Goal: Task Accomplishment & Management: Manage account settings

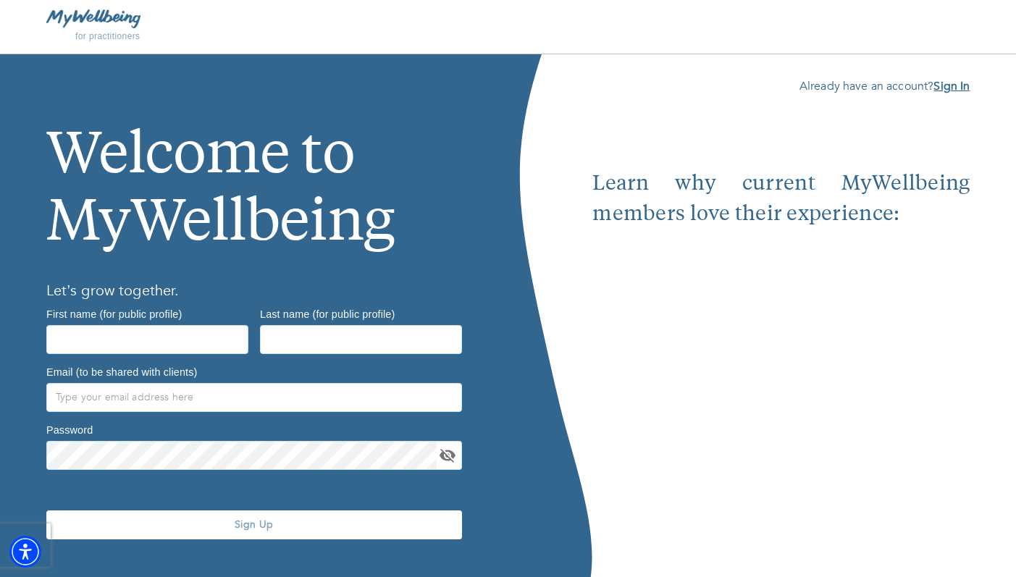
click at [942, 88] on b "Sign In" at bounding box center [952, 86] width 36 height 16
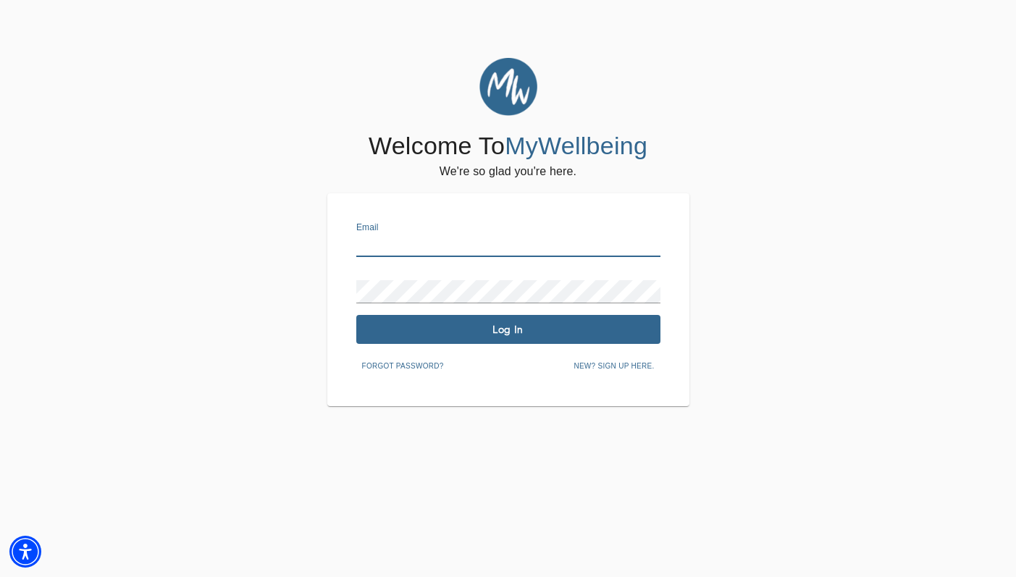
click at [530, 242] on input "text" at bounding box center [508, 245] width 304 height 23
type input "jasmine@gnwellness.com"
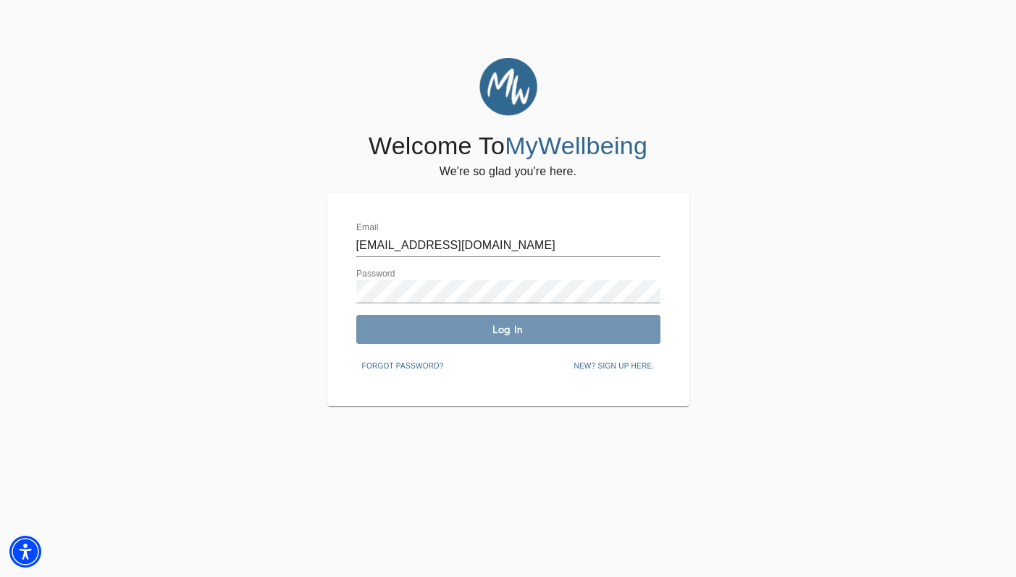
click at [516, 330] on span "Log In" at bounding box center [508, 330] width 293 height 14
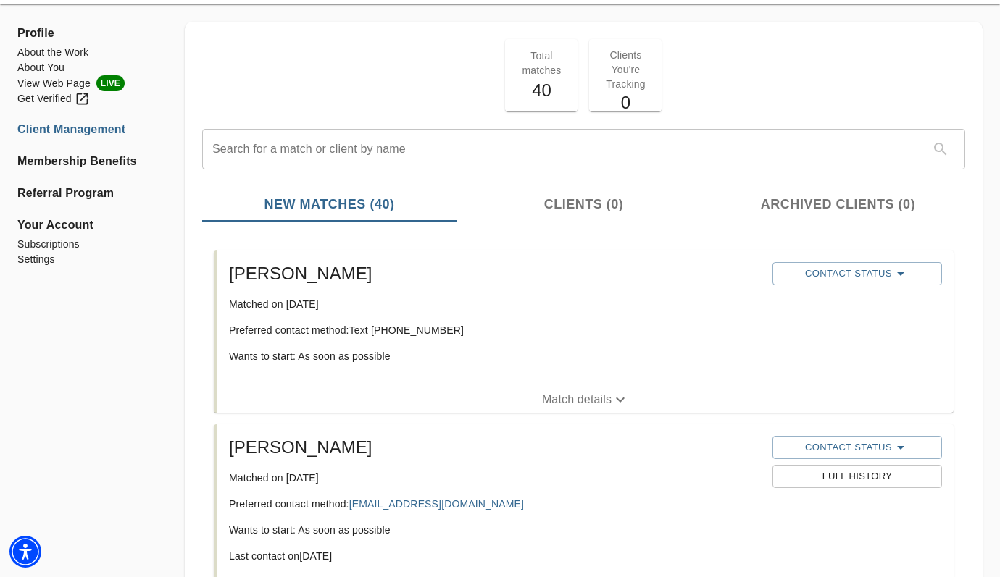
scroll to position [51, 0]
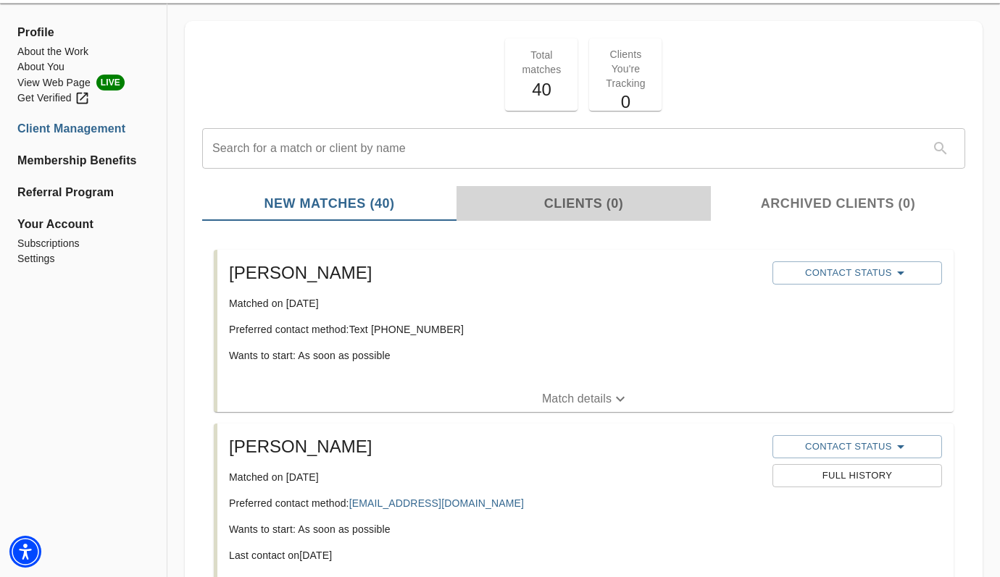
click at [585, 207] on span "Clients (0)" at bounding box center [583, 204] width 237 height 20
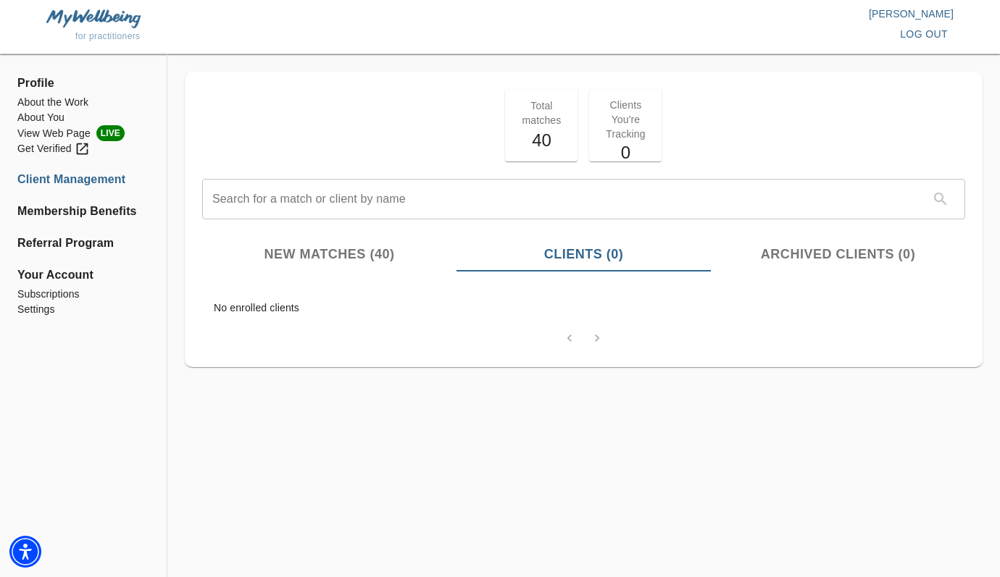
click at [391, 264] on button "New Matches (40)" at bounding box center [329, 254] width 254 height 35
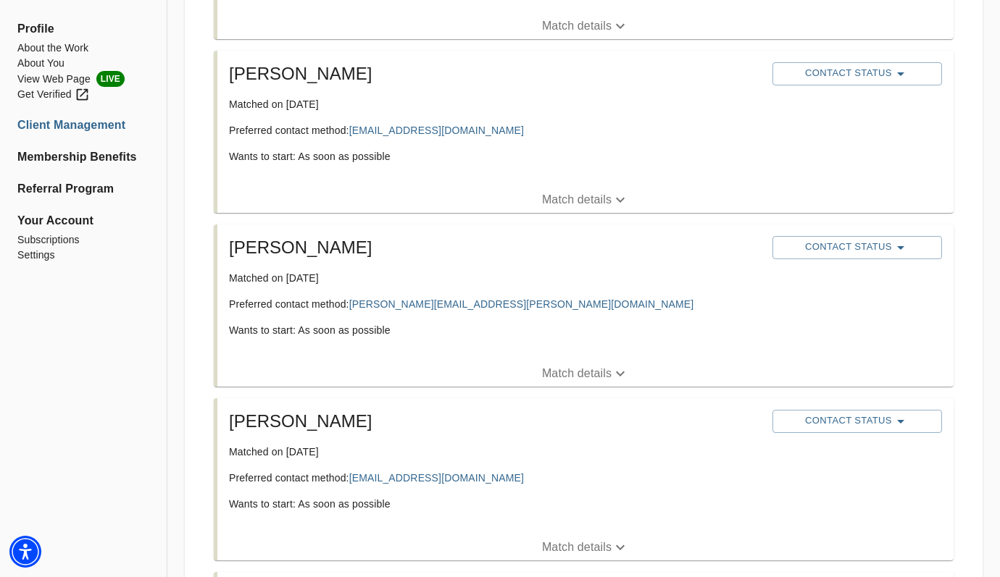
scroll to position [2059, 0]
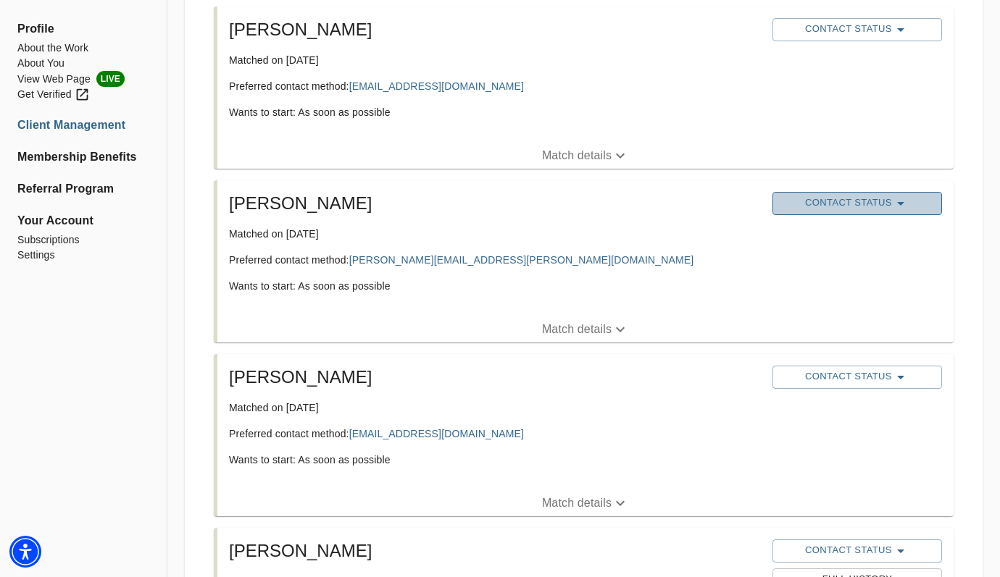
click at [877, 206] on span "Contact Status" at bounding box center [856, 203] width 155 height 17
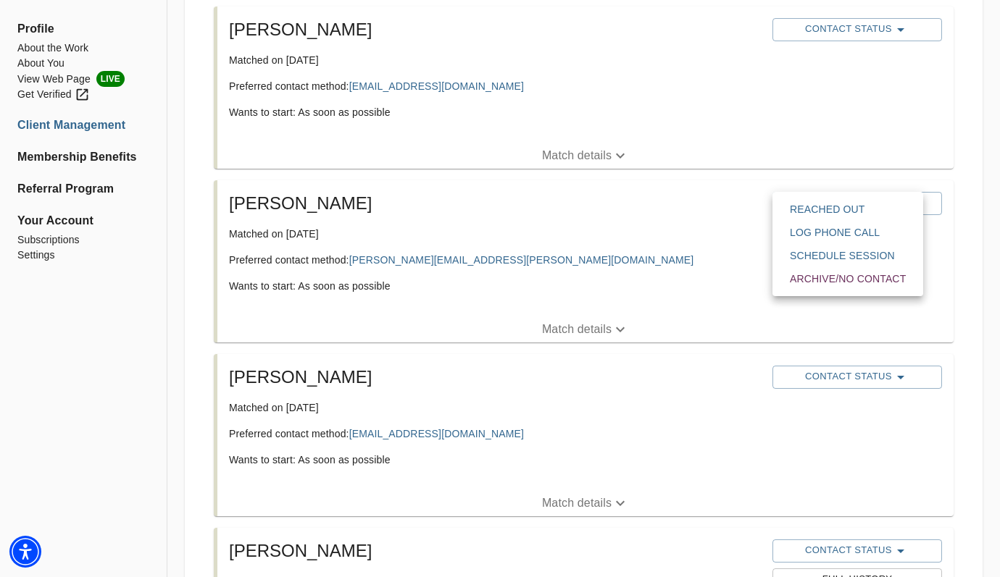
click at [795, 252] on span "Schedule session" at bounding box center [848, 255] width 116 height 14
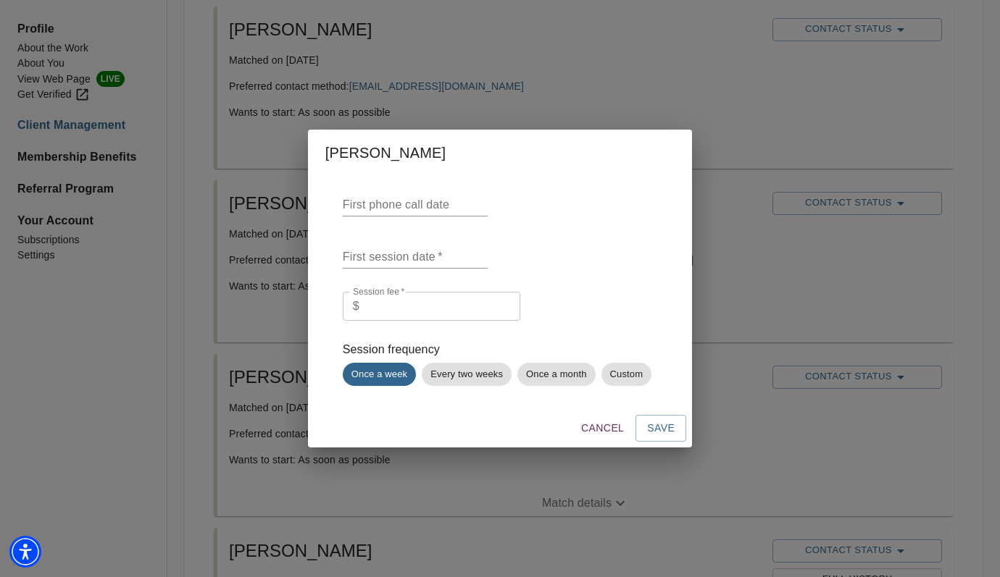
click at [426, 304] on input "number" at bounding box center [442, 306] width 155 height 29
type input "40"
click at [406, 204] on input "text" at bounding box center [415, 204] width 145 height 23
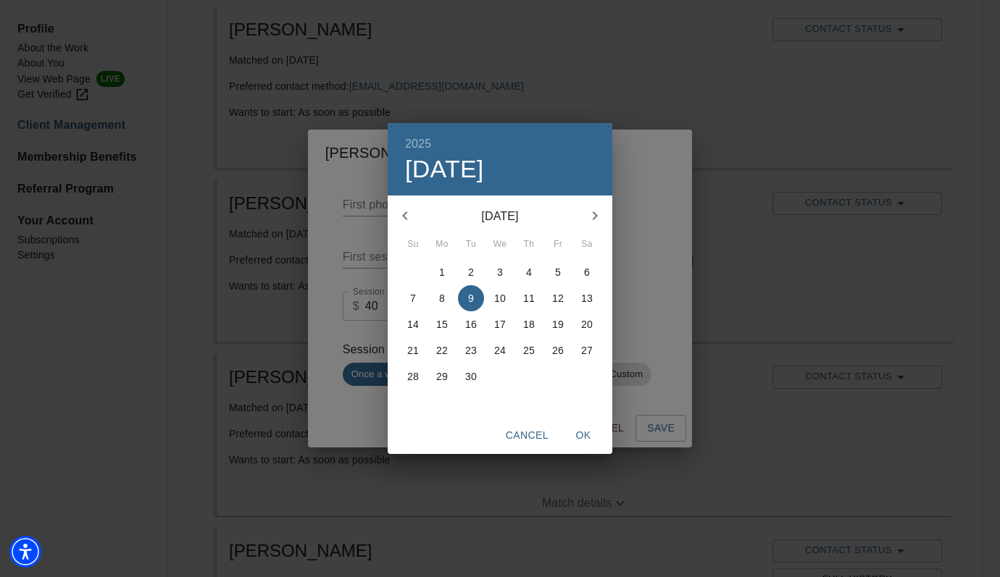
click at [631, 275] on div "2025 Tue, Sep 9 September 2025 Su Mo Tu We Th Fr Sa 31 1 2 3 4 5 6 7 8 9 10 11 …" at bounding box center [500, 288] width 1000 height 577
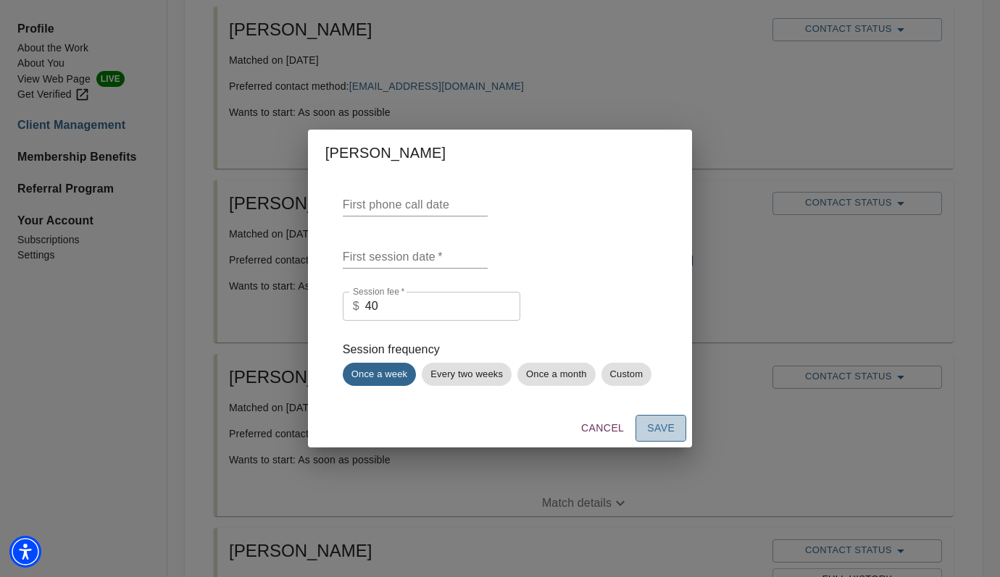
click at [660, 429] on span "Save" at bounding box center [661, 428] width 28 height 18
click at [424, 256] on input "text" at bounding box center [415, 257] width 145 height 23
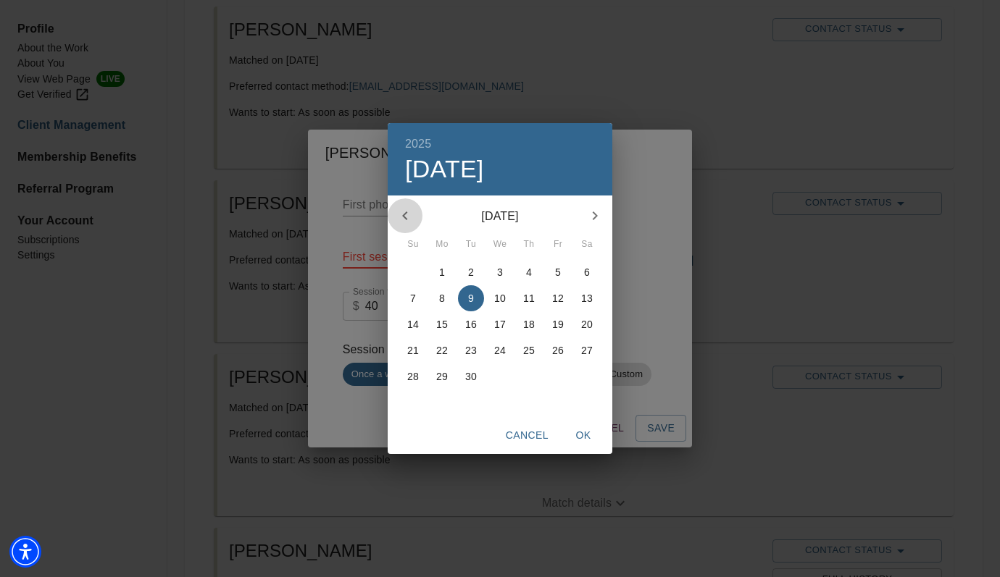
click at [403, 216] on icon "button" at bounding box center [404, 216] width 5 height 9
click at [403, 217] on icon "button" at bounding box center [404, 216] width 5 height 9
click at [548, 299] on span "13" at bounding box center [558, 298] width 26 height 14
type input "June 13th"
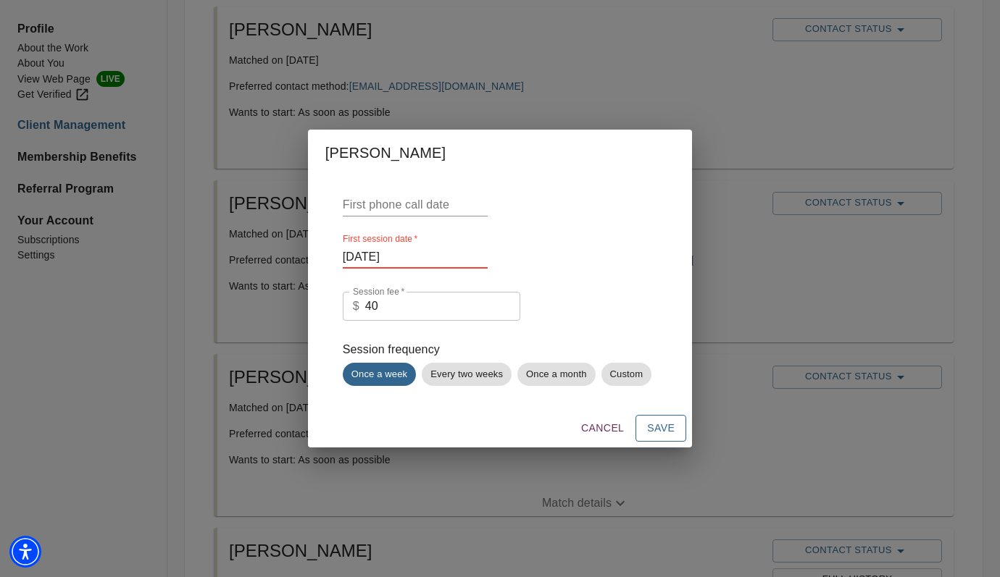
click at [651, 424] on span "Save" at bounding box center [661, 428] width 28 height 18
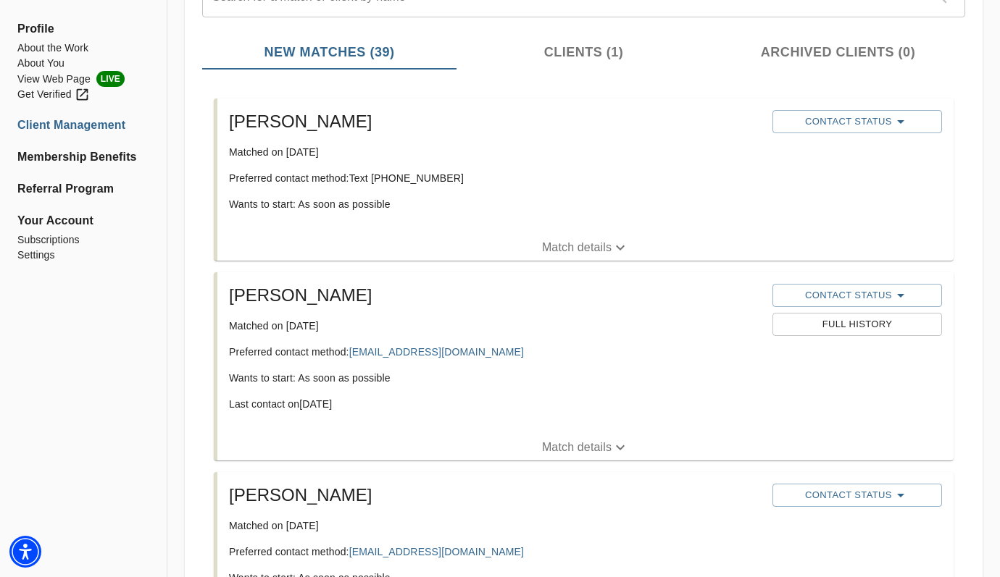
scroll to position [0, 0]
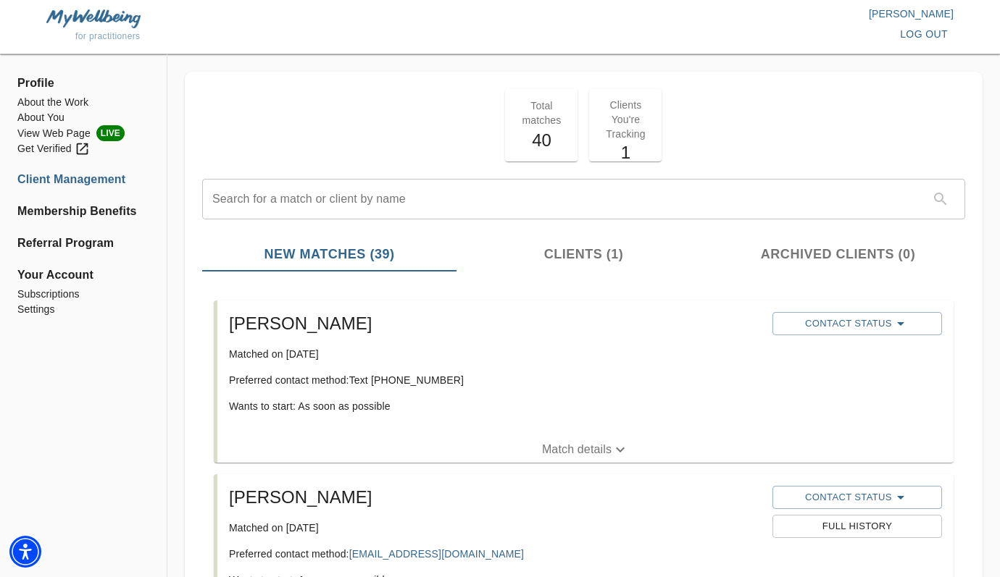
click at [622, 115] on p "Clients You're Tracking" at bounding box center [625, 119] width 55 height 43
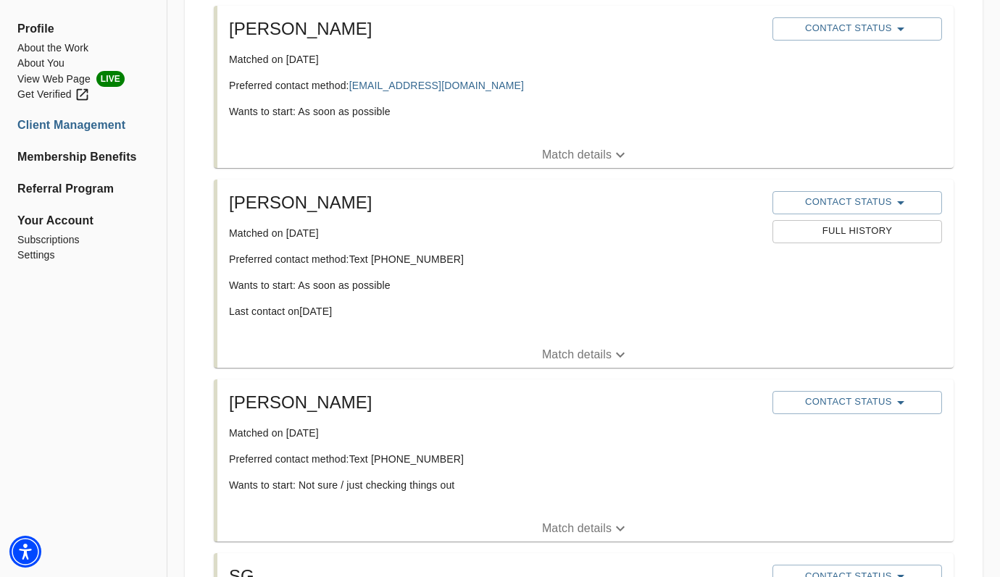
scroll to position [2178, 0]
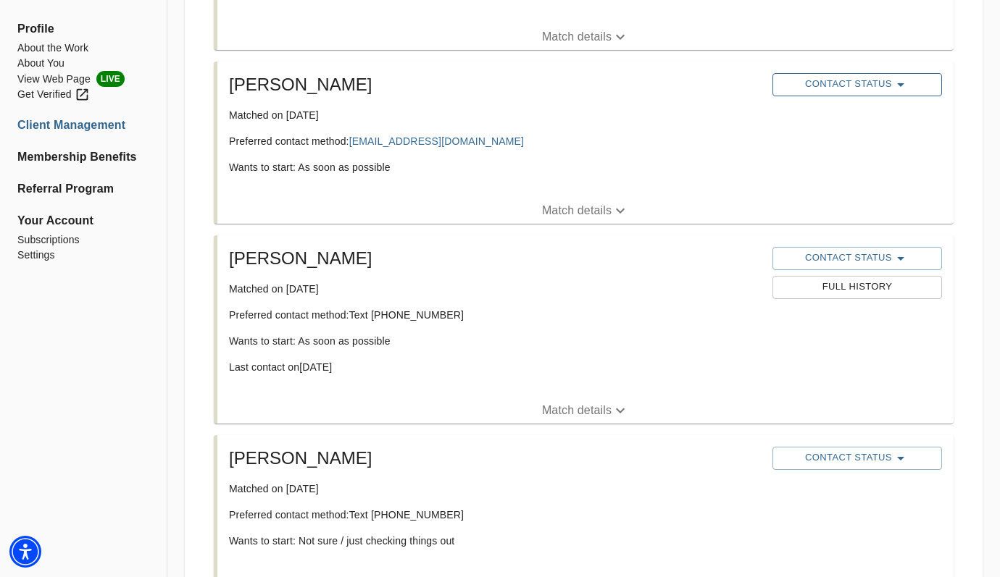
click at [798, 84] on span "Contact Status" at bounding box center [856, 84] width 155 height 17
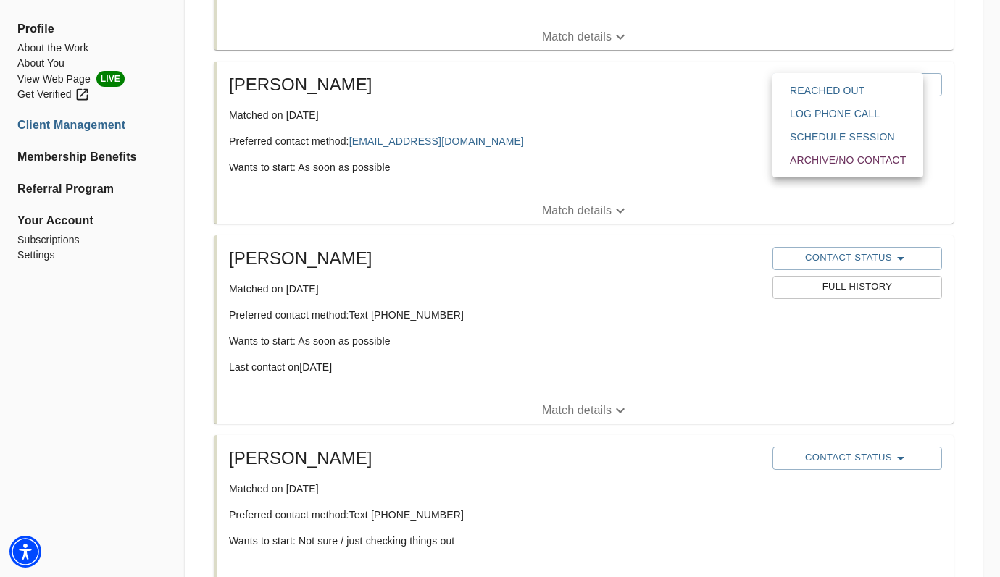
click at [664, 159] on div at bounding box center [500, 288] width 1000 height 577
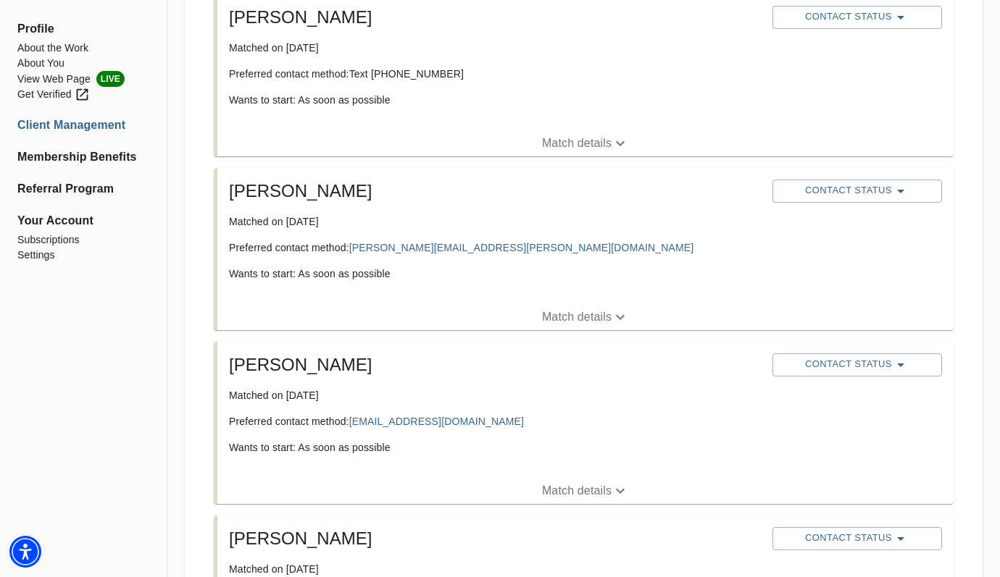
scroll to position [1327, 0]
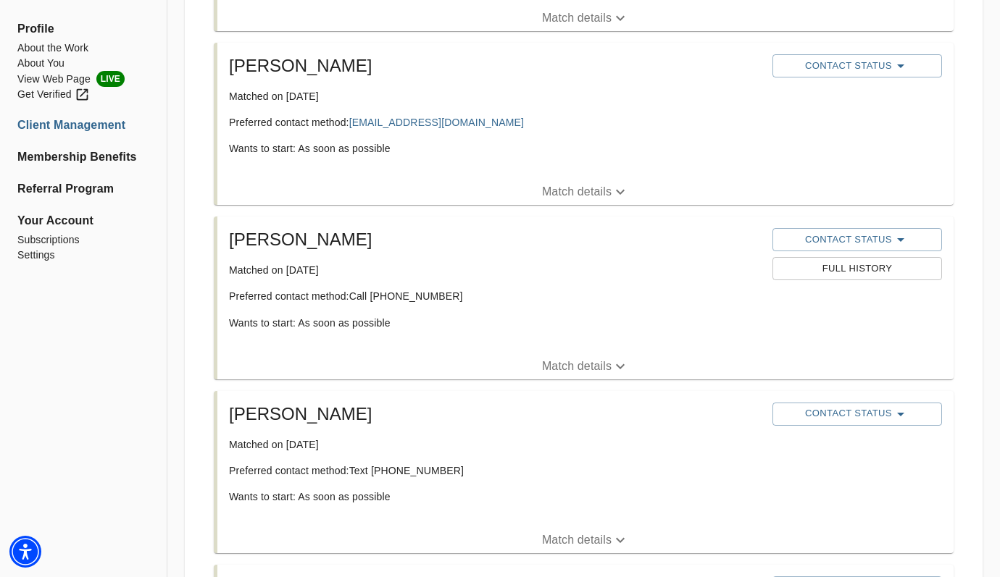
click at [38, 167] on ul "Membership Benefits" at bounding box center [83, 162] width 132 height 29
click at [38, 160] on li "Membership Benefits" at bounding box center [83, 156] width 132 height 17
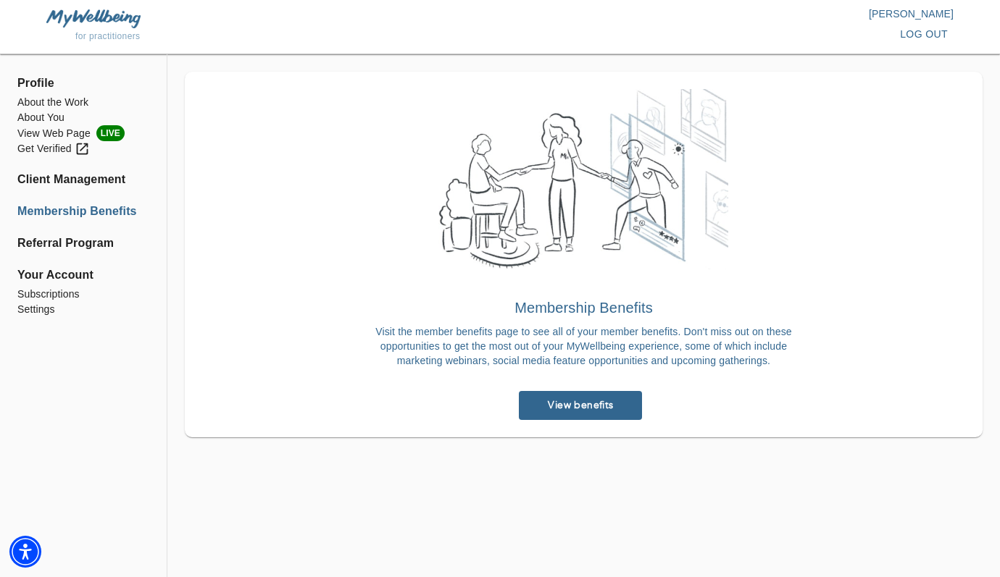
click at [590, 414] on link "View benefits" at bounding box center [580, 405] width 123 height 29
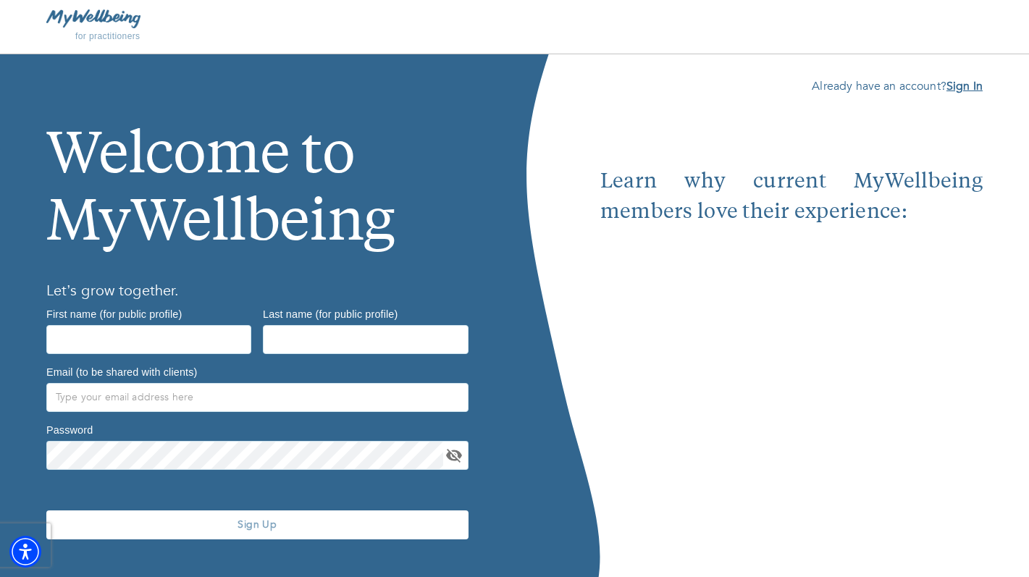
click at [962, 83] on b "Sign In" at bounding box center [965, 86] width 36 height 16
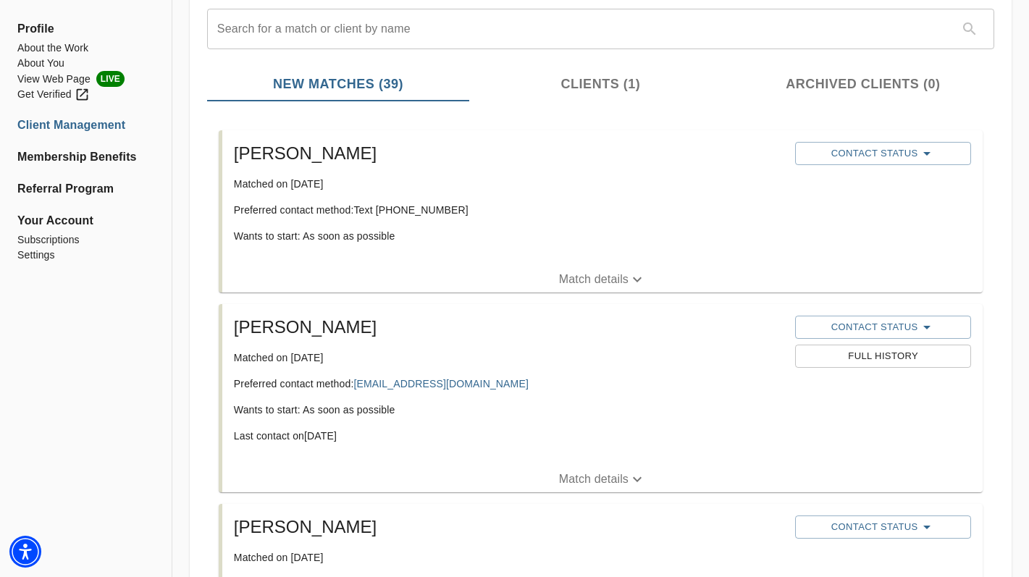
scroll to position [176, 0]
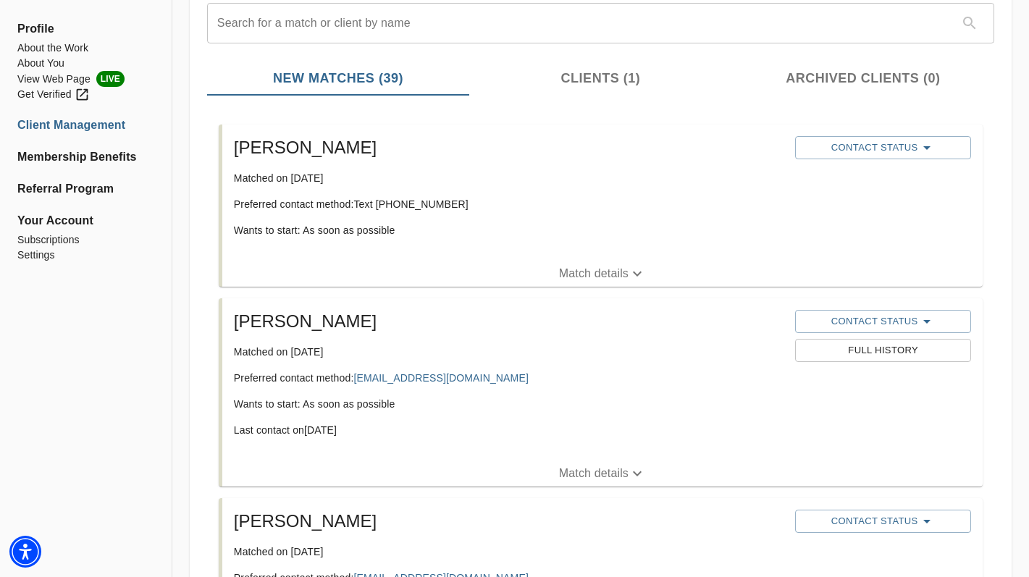
click at [606, 259] on div "[PERSON_NAME] Matched on [DATE] Preferred contact method: Text [PHONE_NUMBER] W…" at bounding box center [602, 193] width 761 height 136
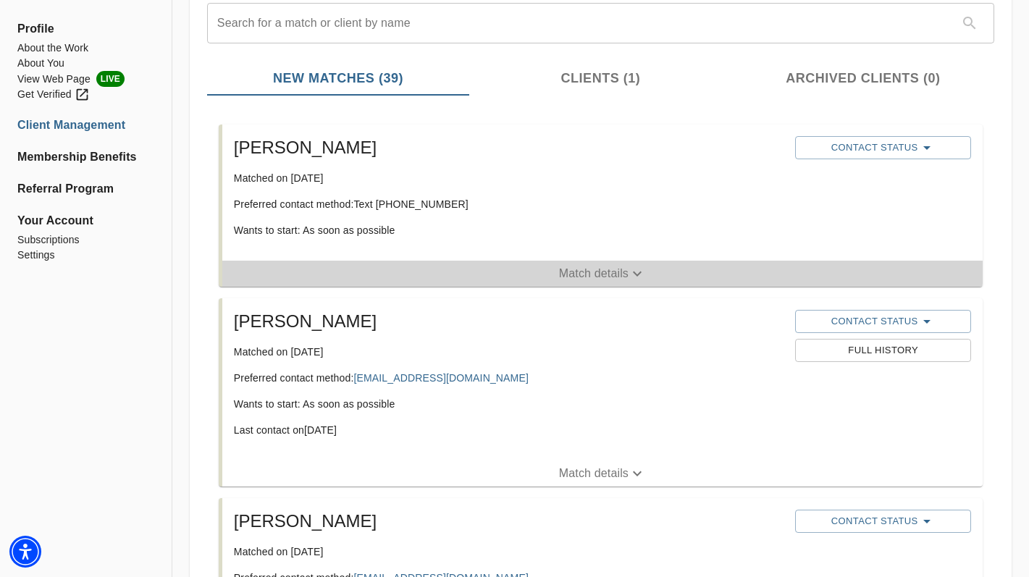
click at [606, 269] on p "Match details" at bounding box center [594, 273] width 70 height 17
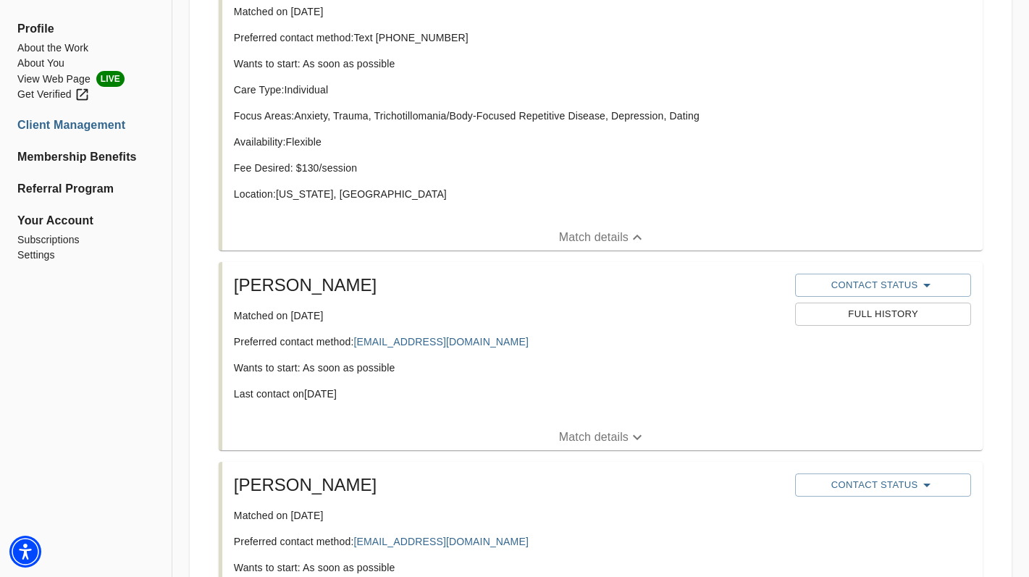
scroll to position [344, 0]
click at [565, 450] on li "[PERSON_NAME] Matched on [DATE] Preferred contact method: [EMAIL_ADDRESS][DOMAI…" at bounding box center [600, 355] width 787 height 200
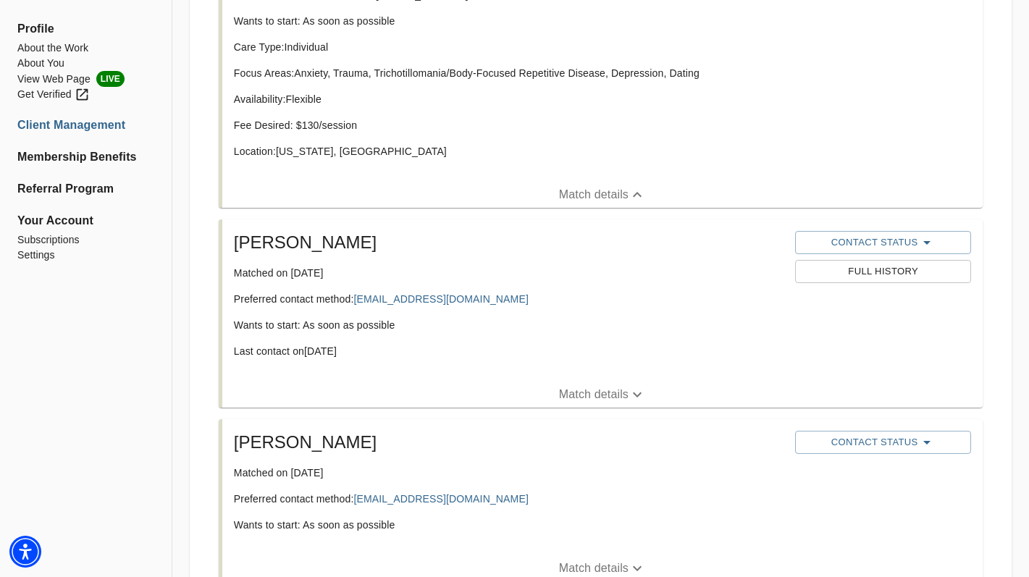
scroll to position [493, 0]
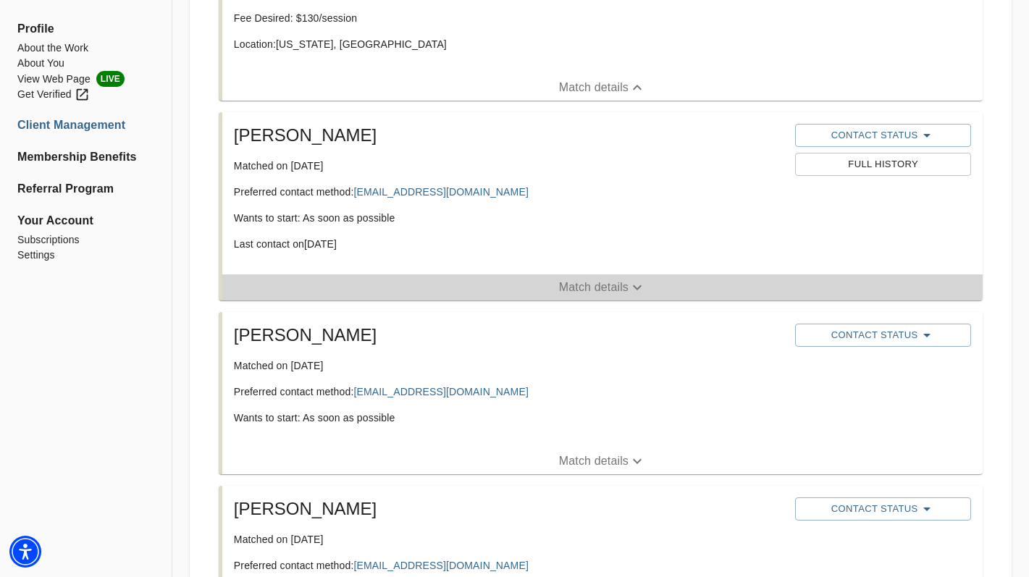
click at [597, 283] on p "Match details" at bounding box center [594, 287] width 70 height 17
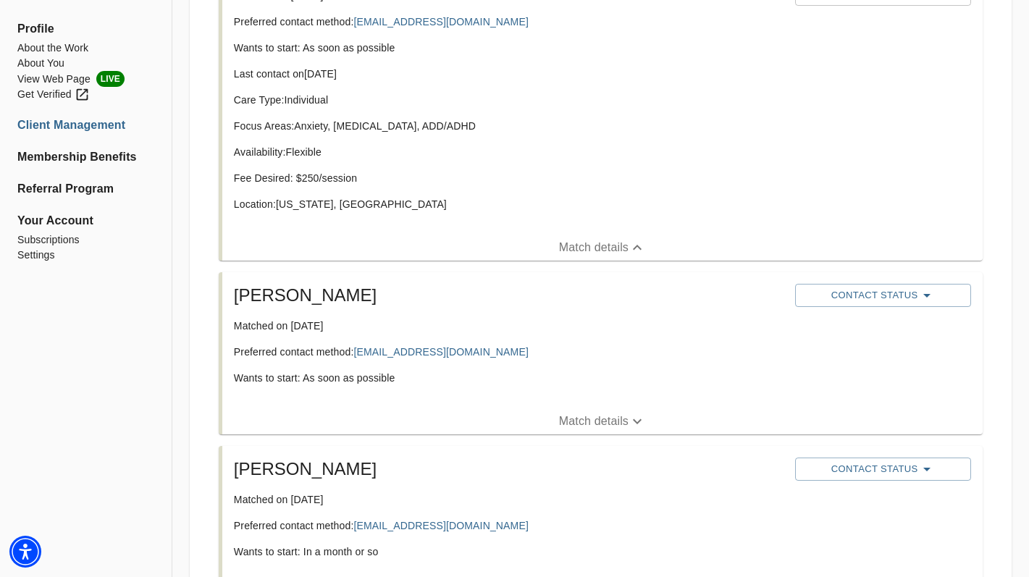
click at [553, 424] on span "Match details" at bounding box center [602, 421] width 761 height 17
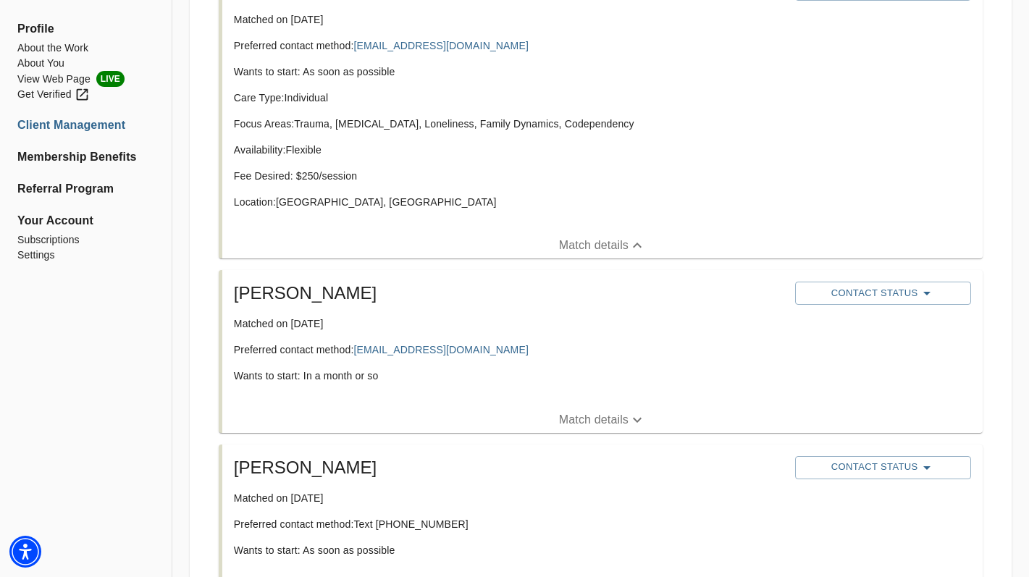
scroll to position [988, 0]
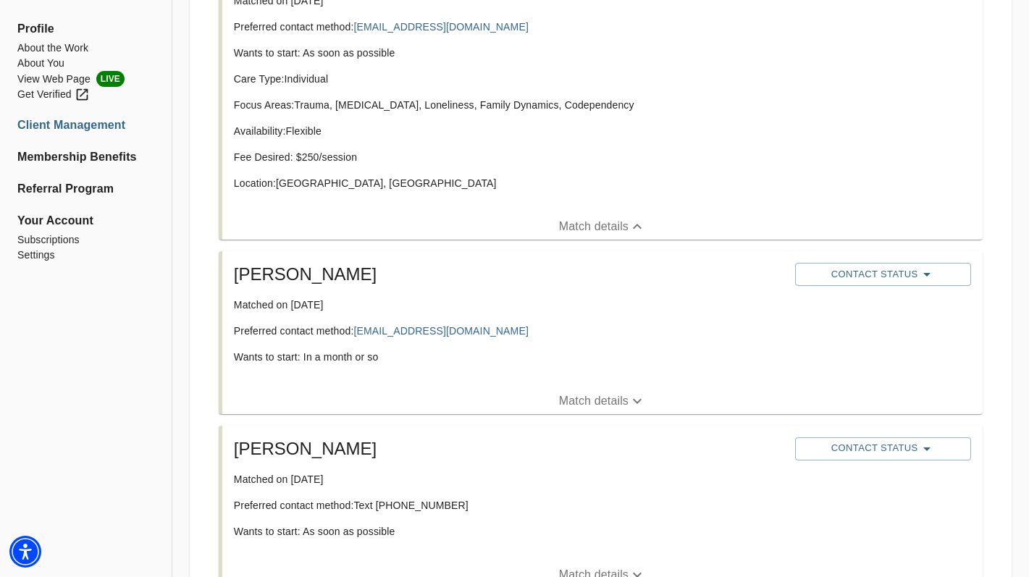
click at [559, 406] on p "Match details" at bounding box center [594, 401] width 70 height 17
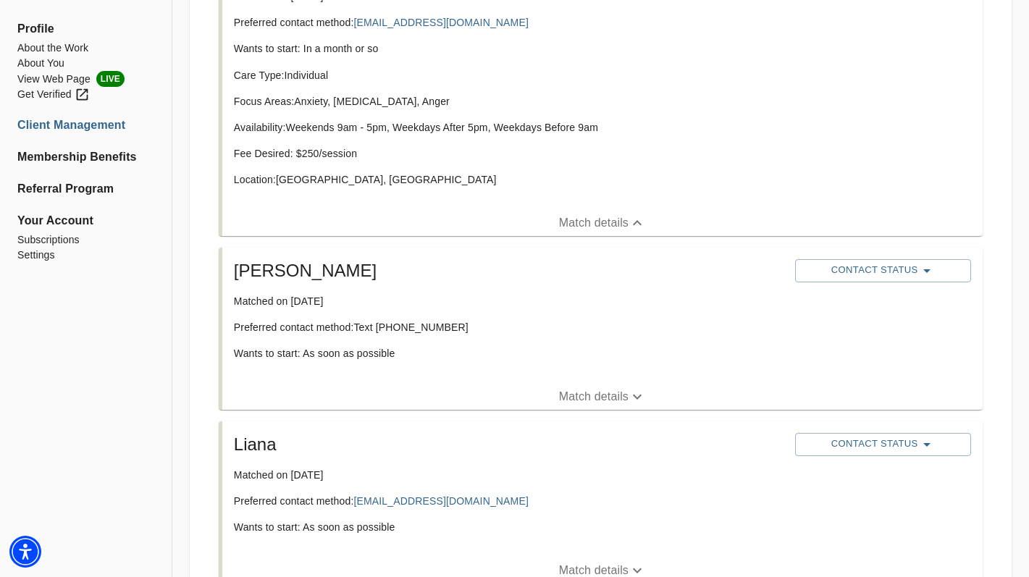
scroll to position [1303, 0]
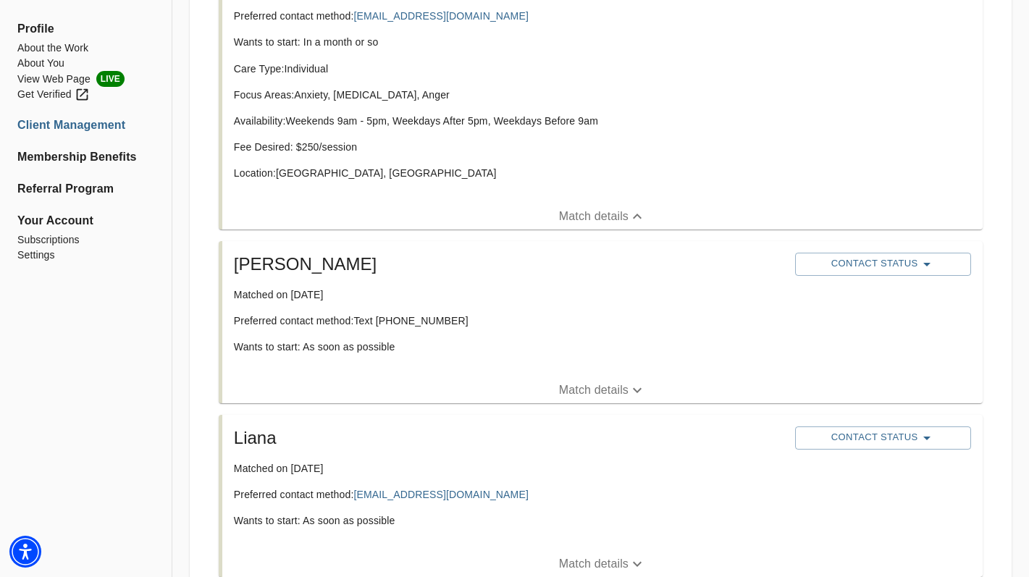
click at [557, 390] on span "Match details" at bounding box center [602, 390] width 761 height 17
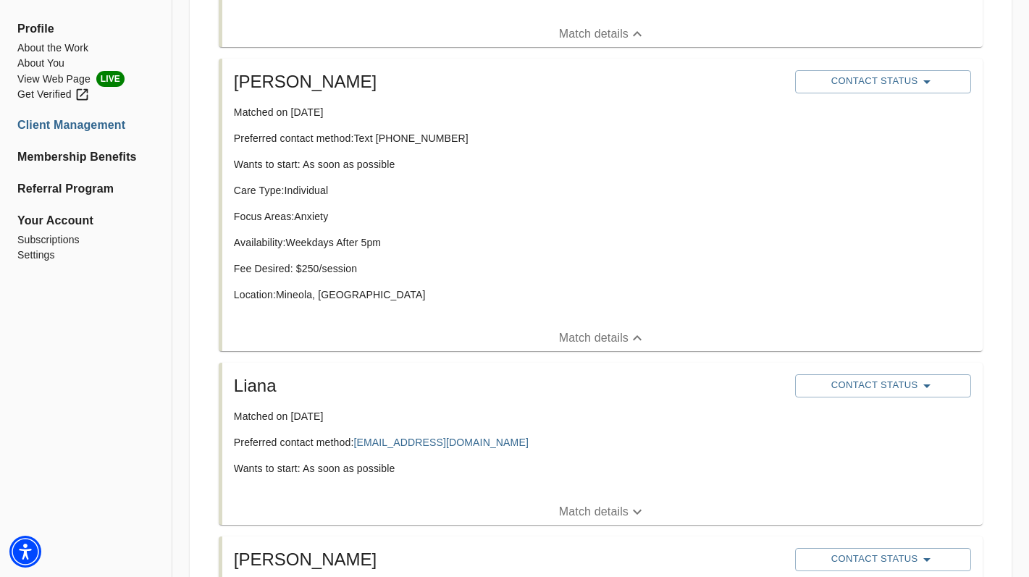
scroll to position [1886, 0]
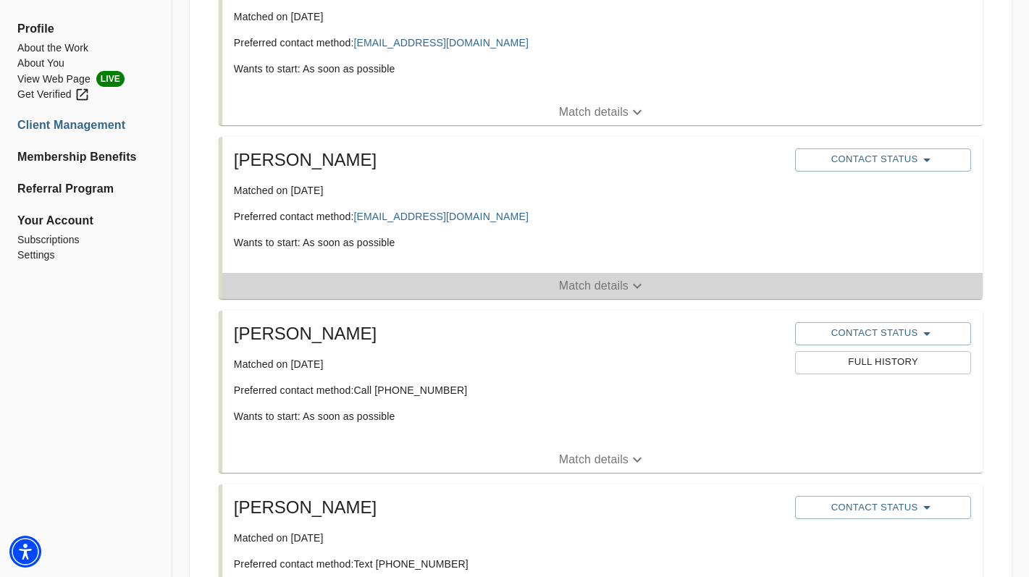
click at [584, 280] on p "Match details" at bounding box center [594, 285] width 70 height 17
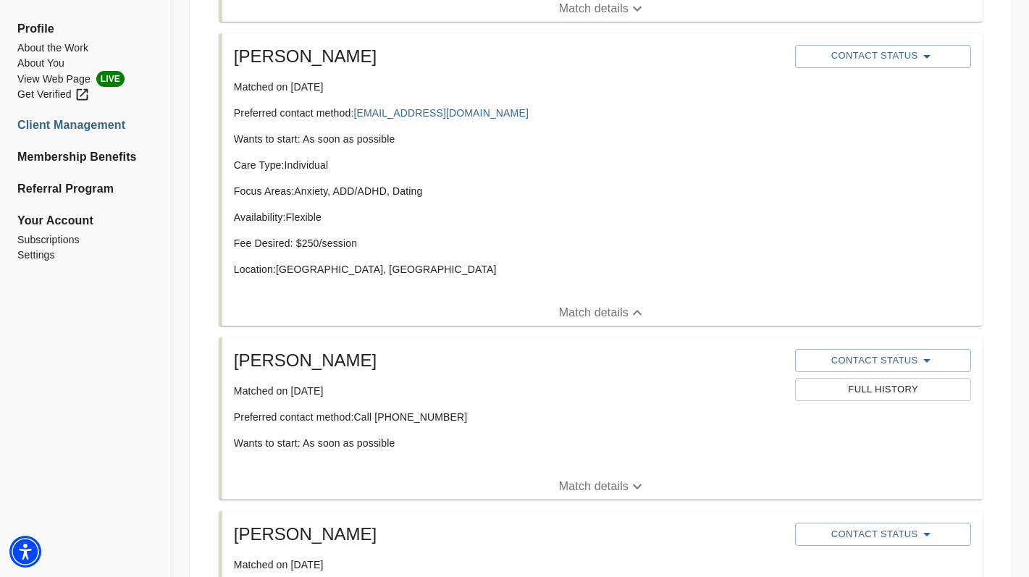
scroll to position [1993, 0]
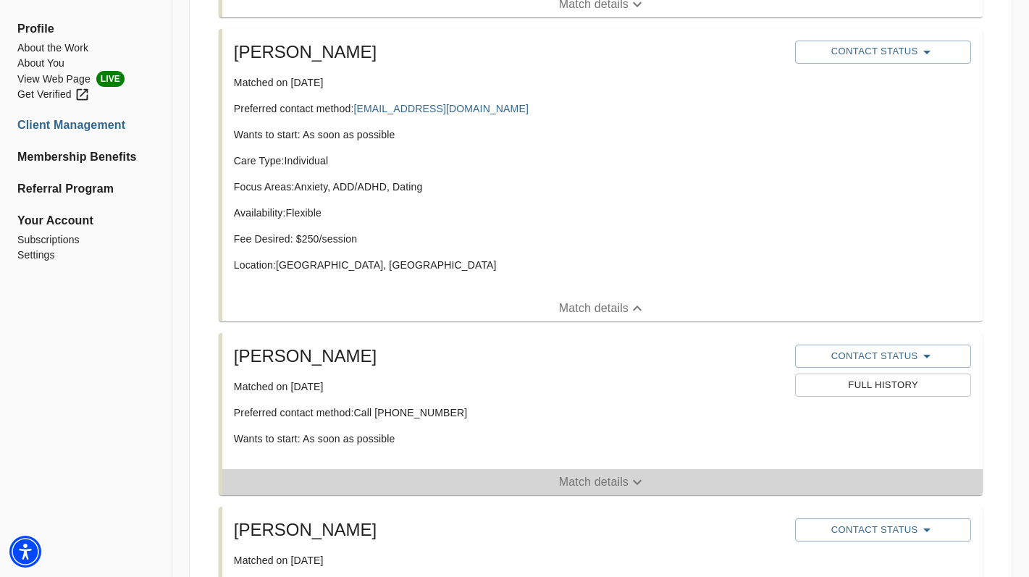
click at [554, 483] on span "Match details" at bounding box center [602, 482] width 761 height 17
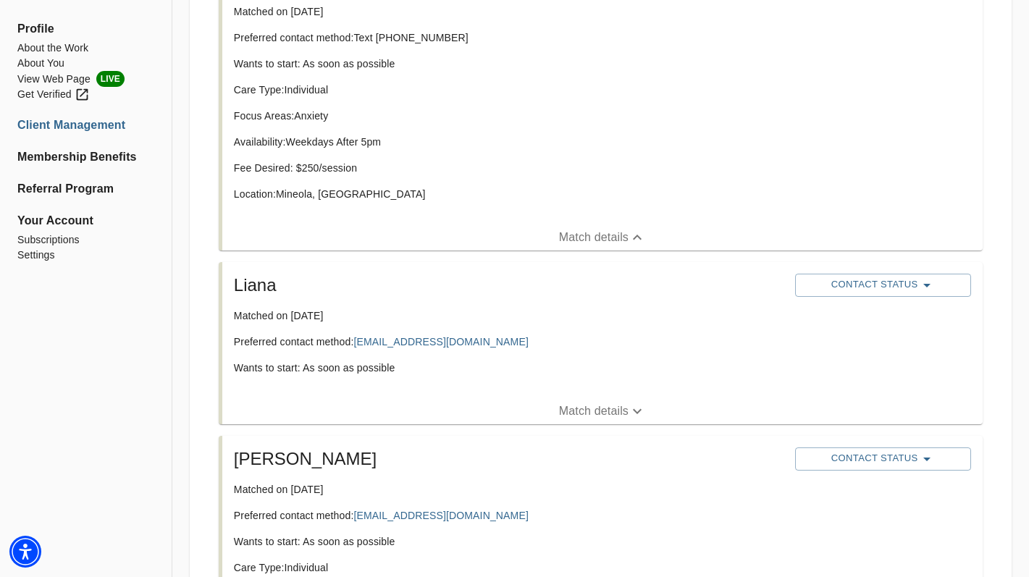
scroll to position [1585, 0]
drag, startPoint x: 311, startPoint y: 288, endPoint x: 235, endPoint y: 285, distance: 76.1
click at [235, 285] on h5 "Liana" at bounding box center [509, 286] width 551 height 23
click at [604, 124] on p "Focus Areas: Anxiety" at bounding box center [509, 117] width 551 height 14
